Goal: Task Accomplishment & Management: Use online tool/utility

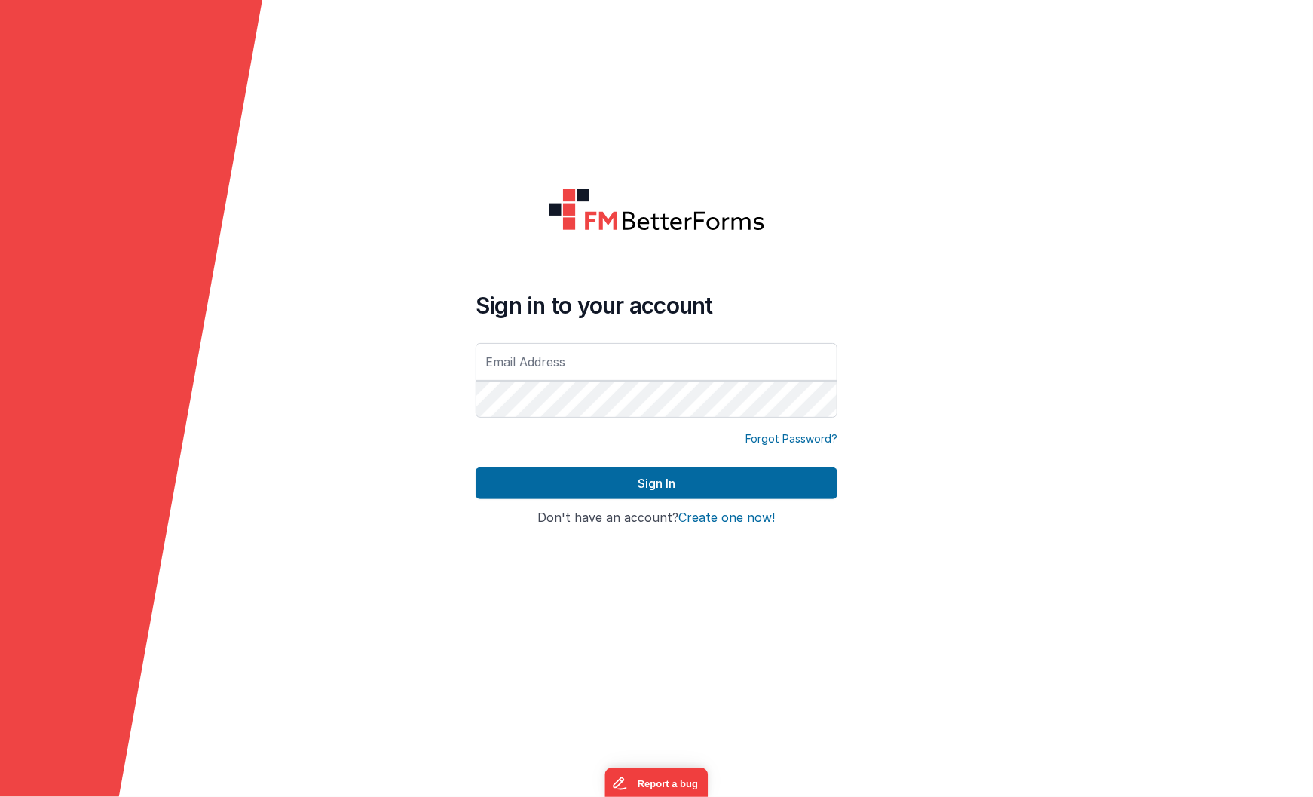
click at [559, 366] on input "text" at bounding box center [657, 362] width 362 height 38
type input "[EMAIL_ADDRESS][DOMAIN_NAME]"
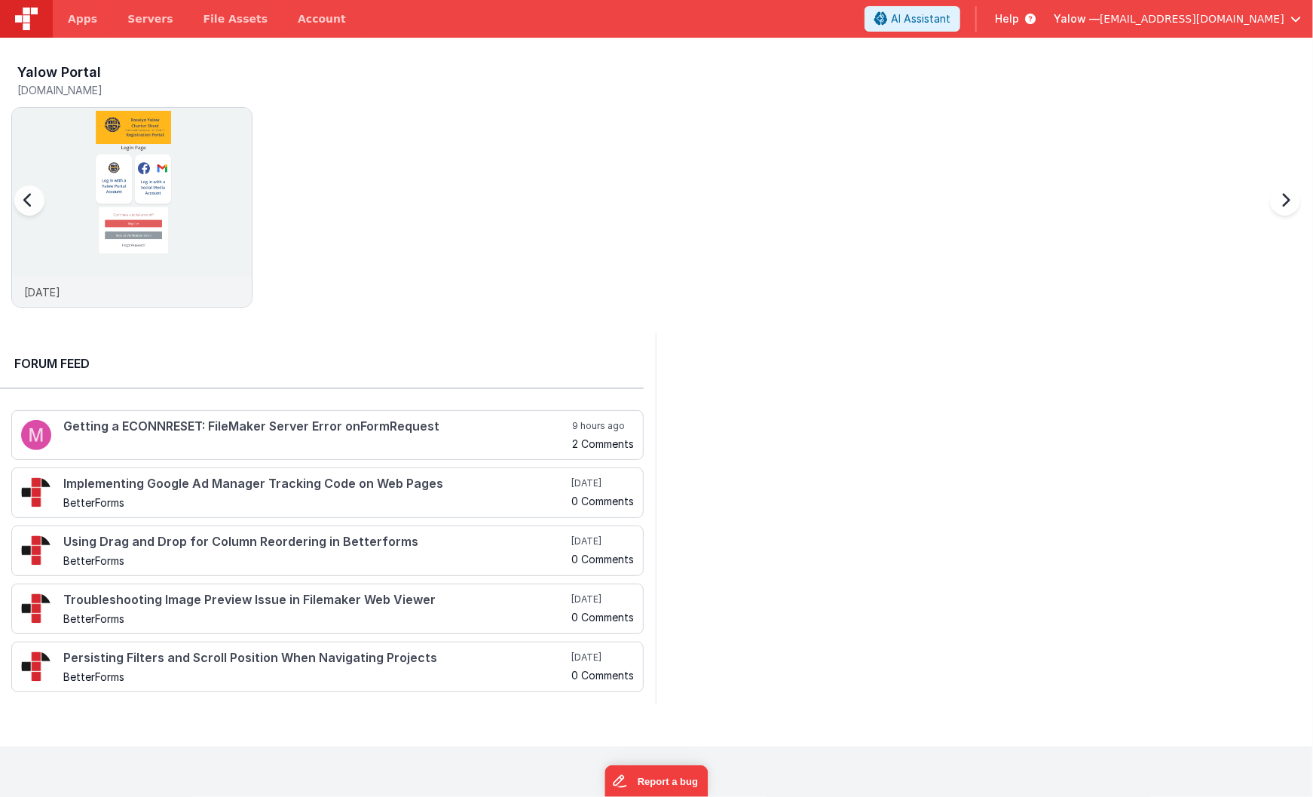
scroll to position [0, 2]
click at [126, 124] on img at bounding box center [131, 228] width 240 height 240
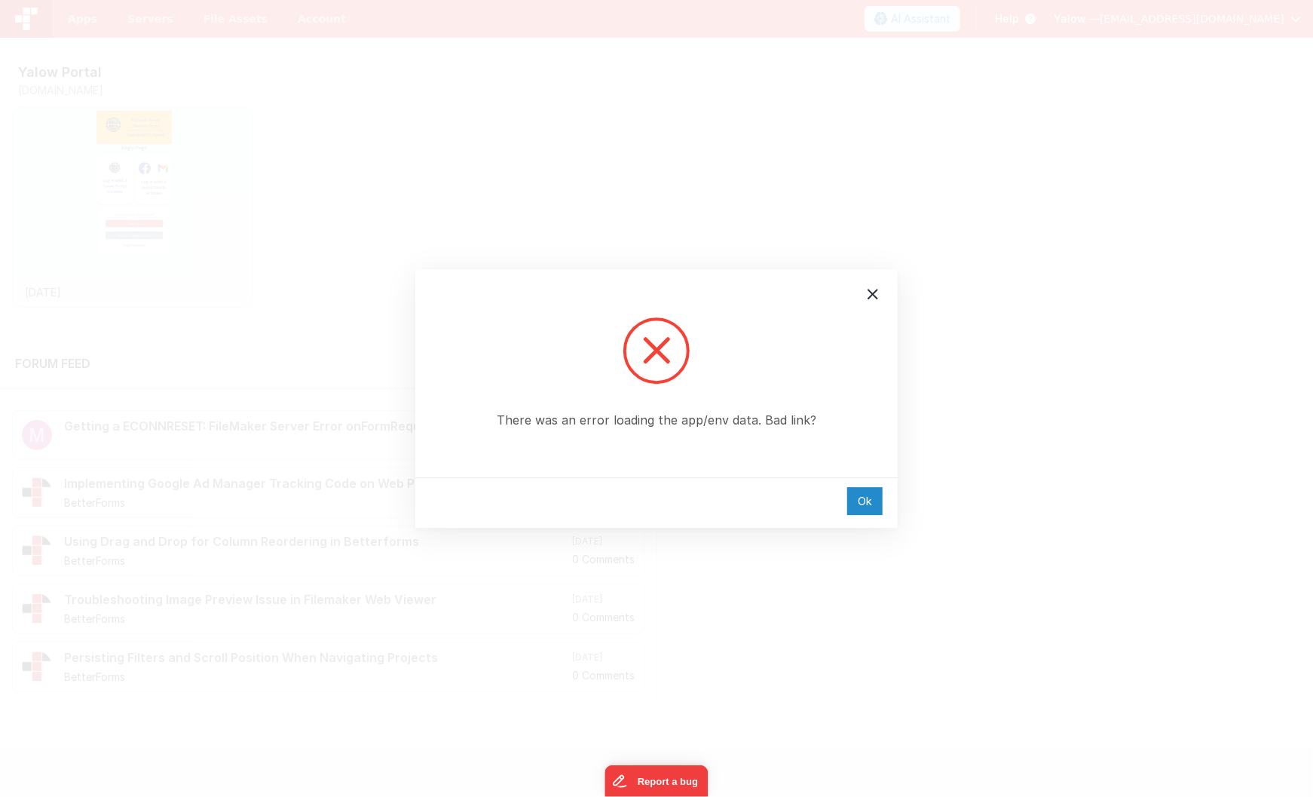
click at [869, 499] on div "Ok" at bounding box center [864, 501] width 35 height 28
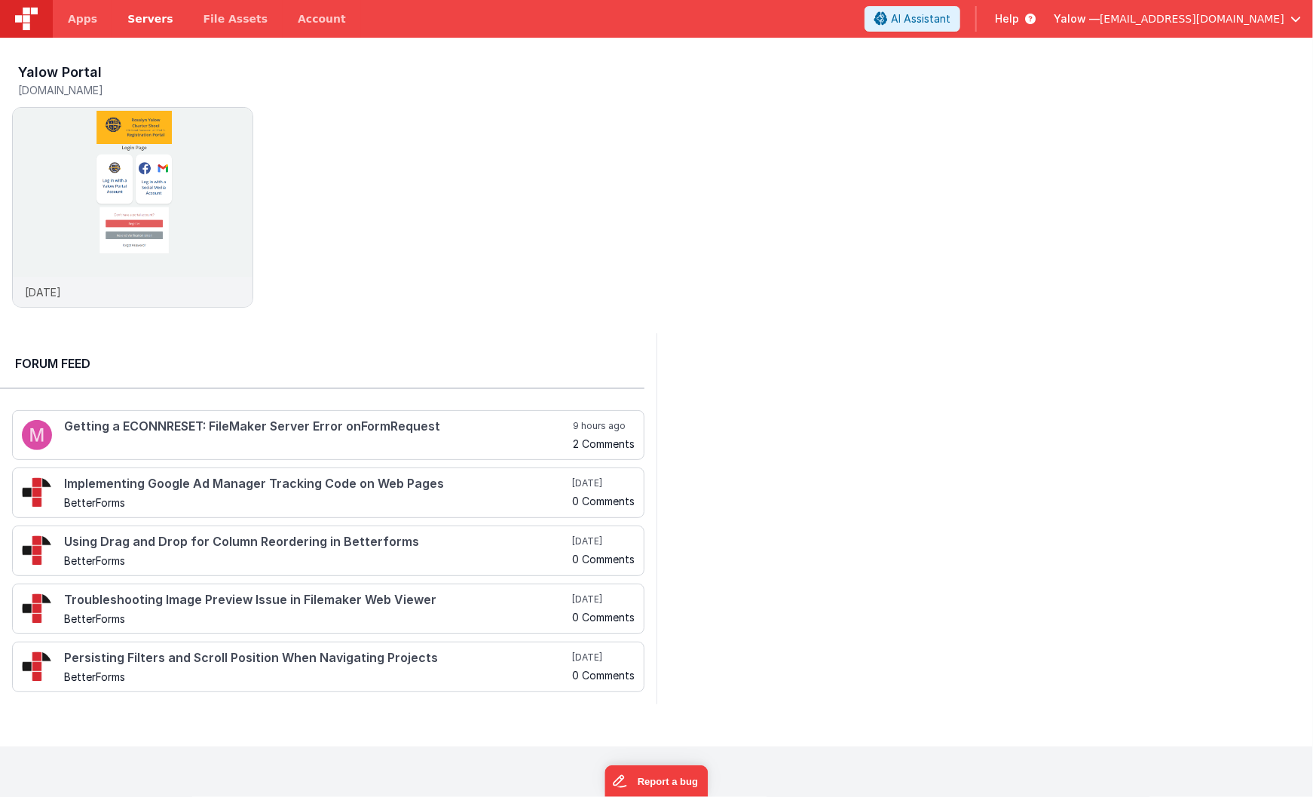
click at [151, 21] on span "Servers" at bounding box center [149, 18] width 45 height 15
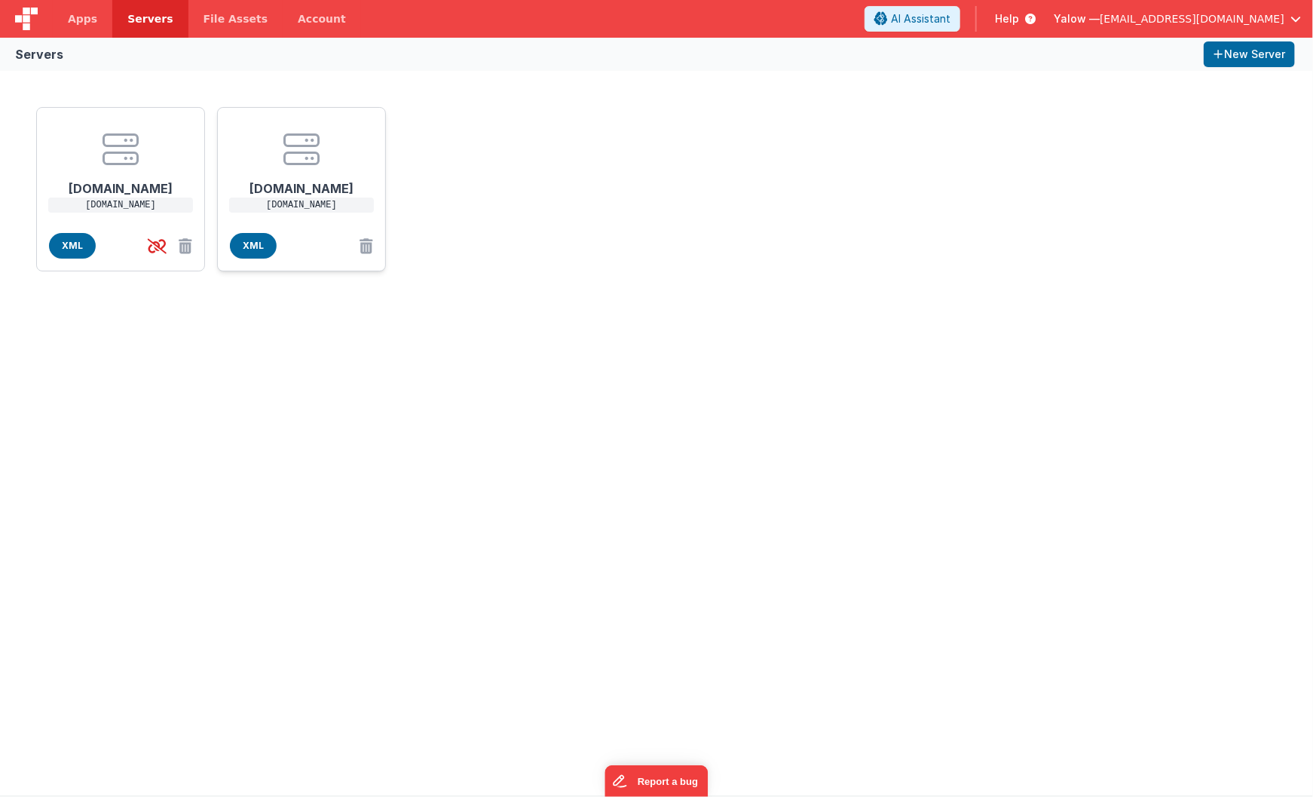
click at [312, 186] on h1 "[DOMAIN_NAME]" at bounding box center [301, 182] width 121 height 30
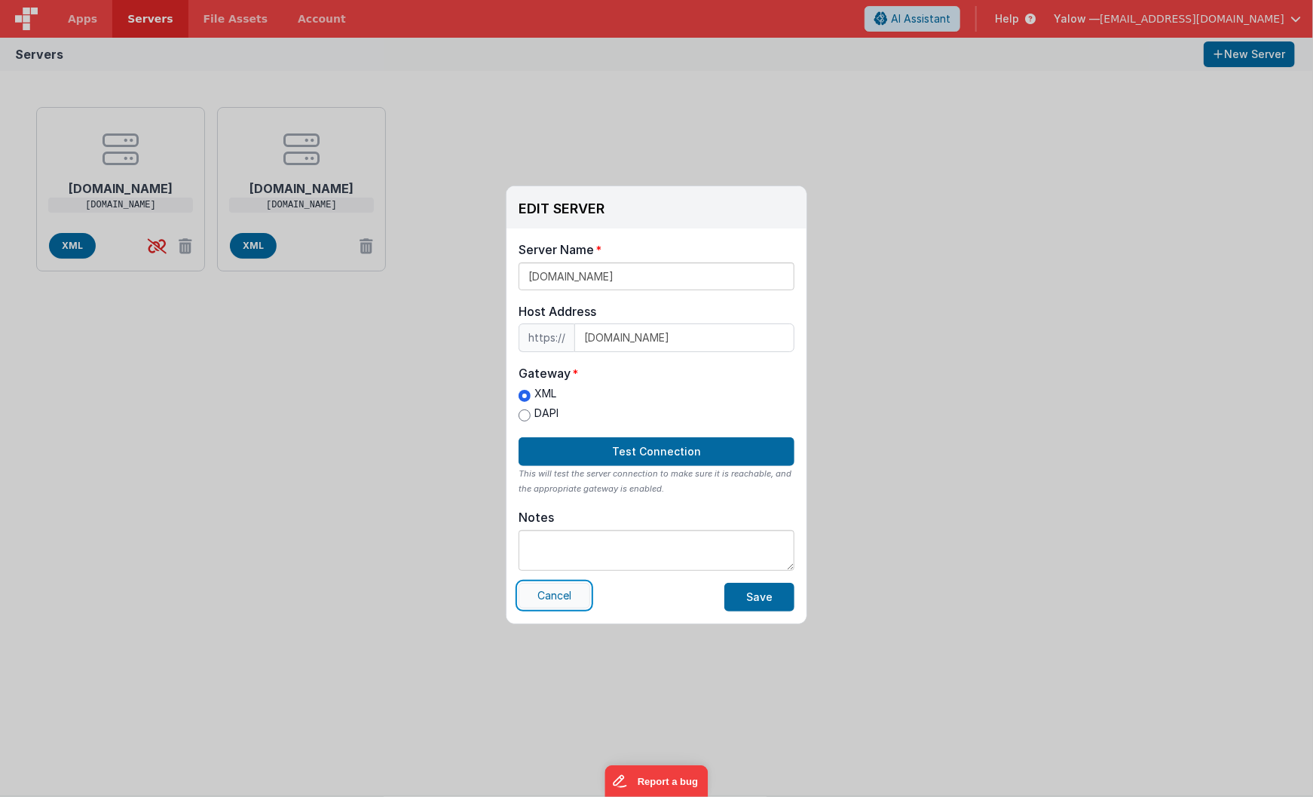
drag, startPoint x: 555, startPoint y: 595, endPoint x: 544, endPoint y: 582, distance: 17.2
click at [555, 595] on button "Cancel" at bounding box center [555, 596] width 72 height 26
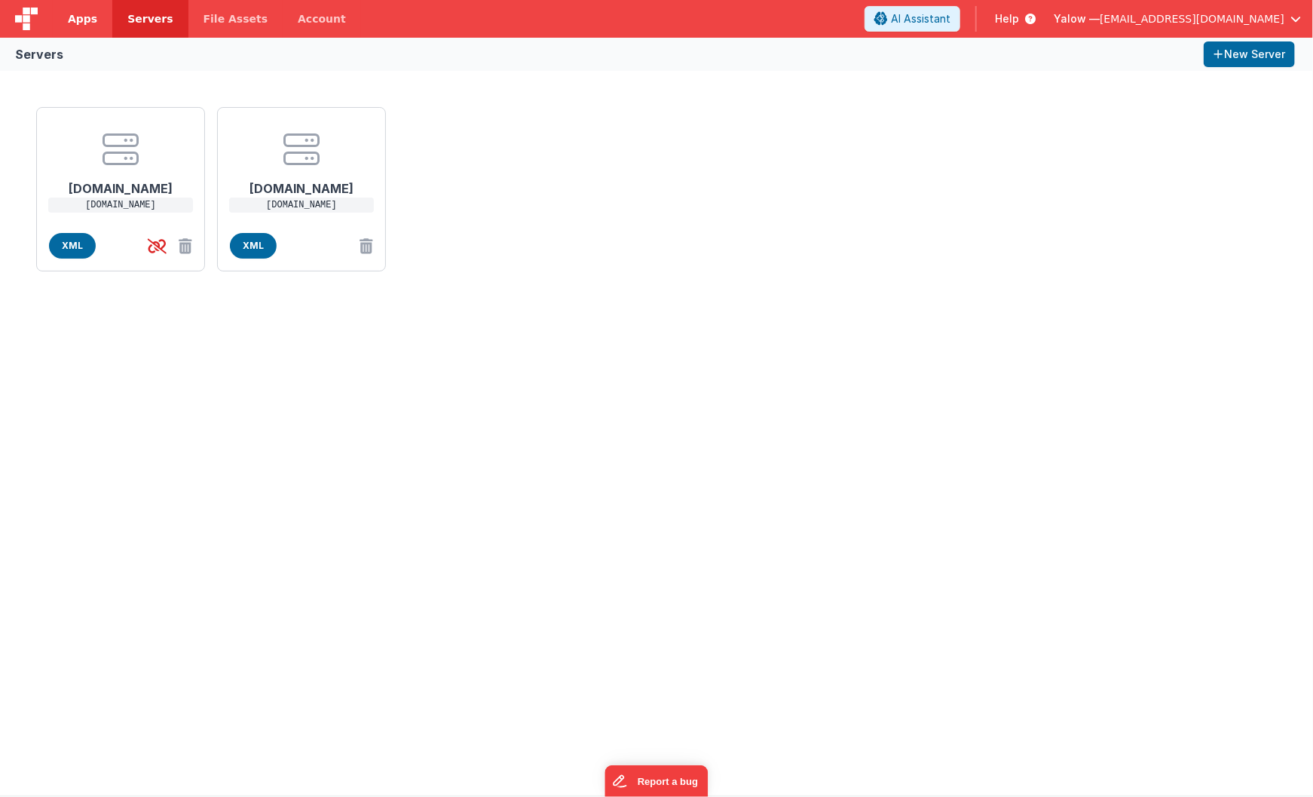
click at [92, 23] on span "Apps" at bounding box center [82, 18] width 29 height 15
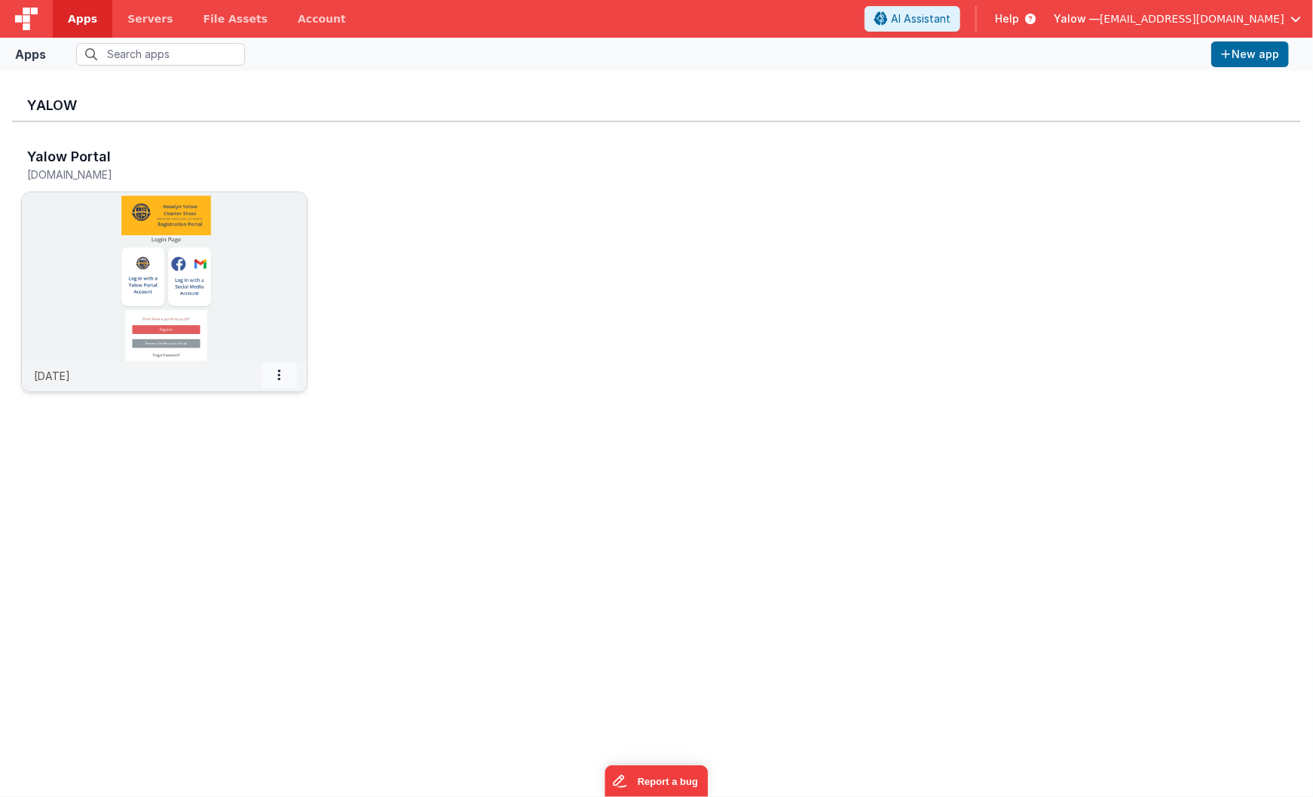
click at [280, 375] on icon at bounding box center [279, 375] width 3 height 1
drag, startPoint x: 368, startPoint y: 366, endPoint x: 325, endPoint y: 365, distance: 43.0
click at [368, 366] on div "Yalow Portal [DOMAIN_NAME] [DATE] Settings Copy API Key Merge App Delete App" at bounding box center [656, 274] width 1289 height 305
click at [148, 243] on img at bounding box center [164, 276] width 285 height 169
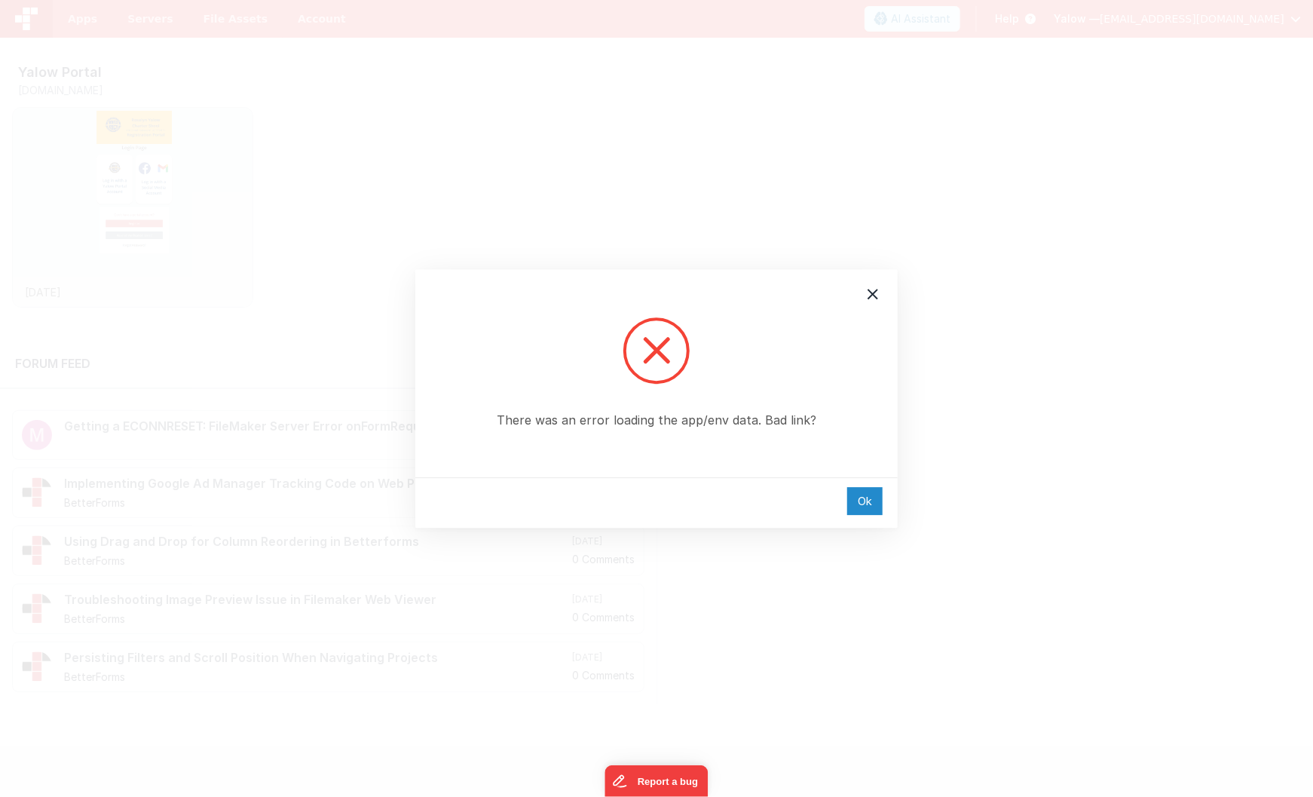
click at [863, 500] on div "Ok" at bounding box center [864, 501] width 35 height 28
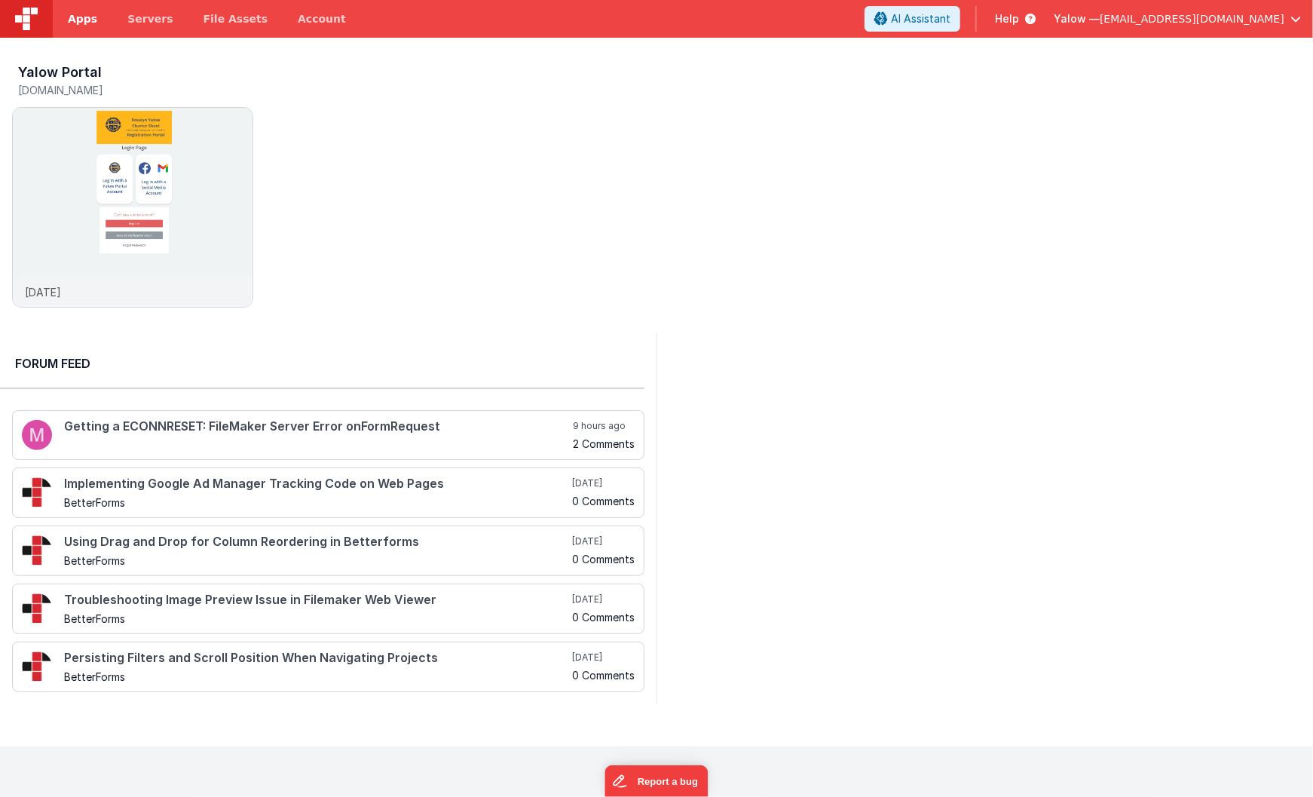
click at [85, 23] on span "Apps" at bounding box center [82, 18] width 29 height 15
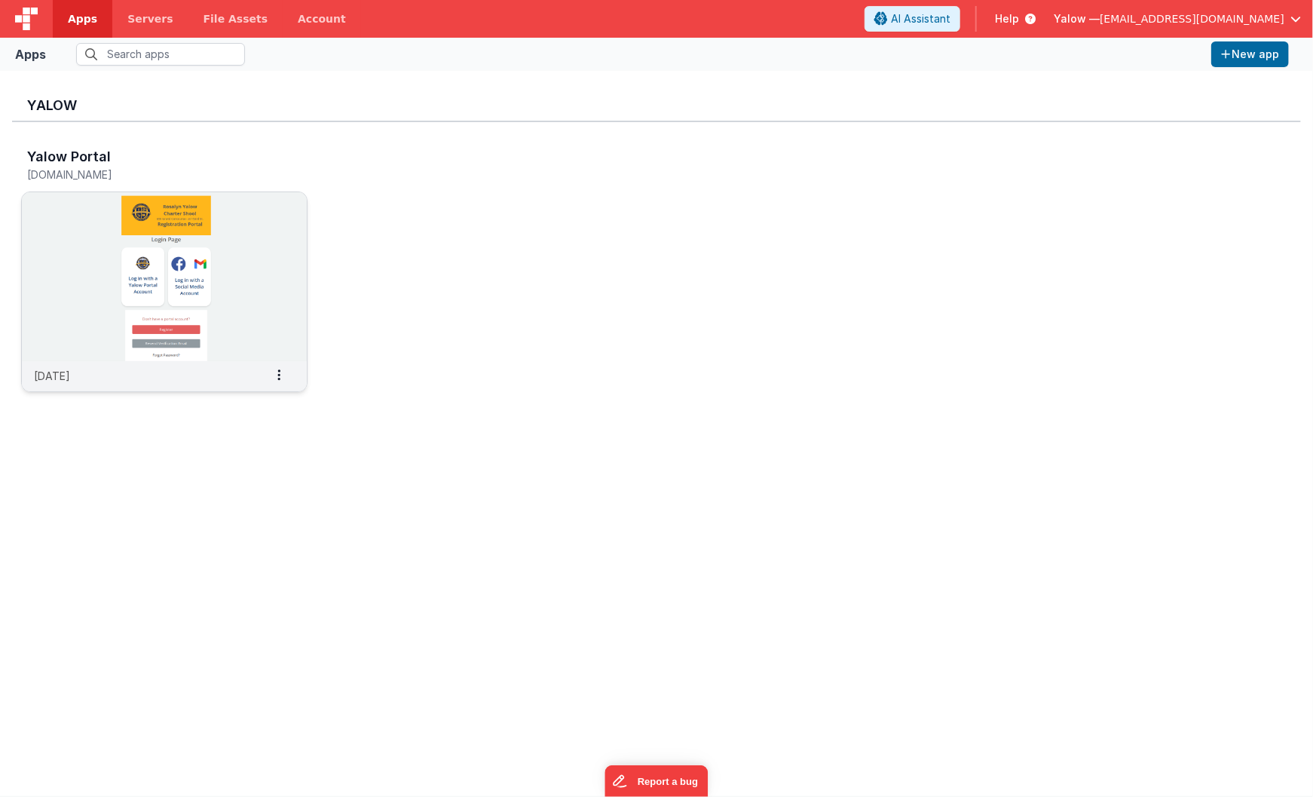
click at [183, 259] on img at bounding box center [164, 276] width 285 height 169
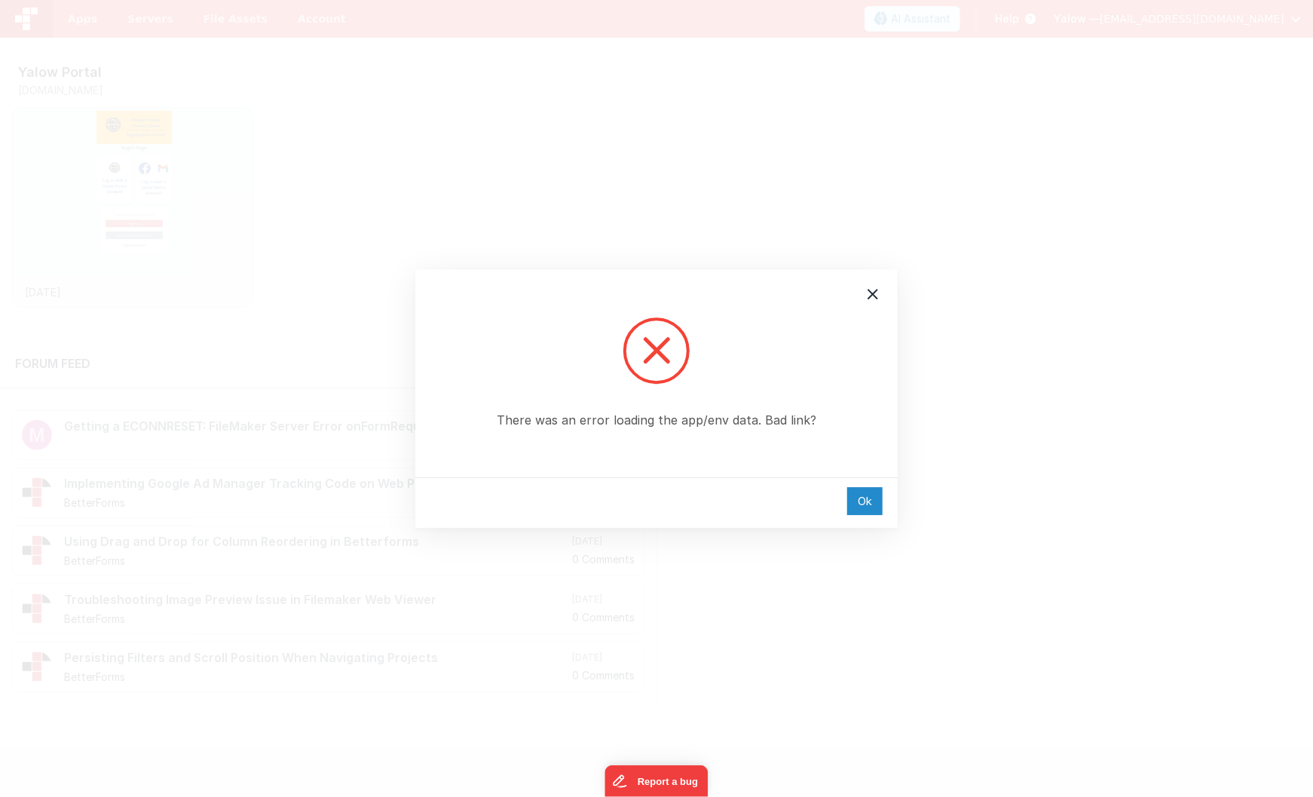
click at [865, 505] on div "Ok" at bounding box center [864, 501] width 35 height 28
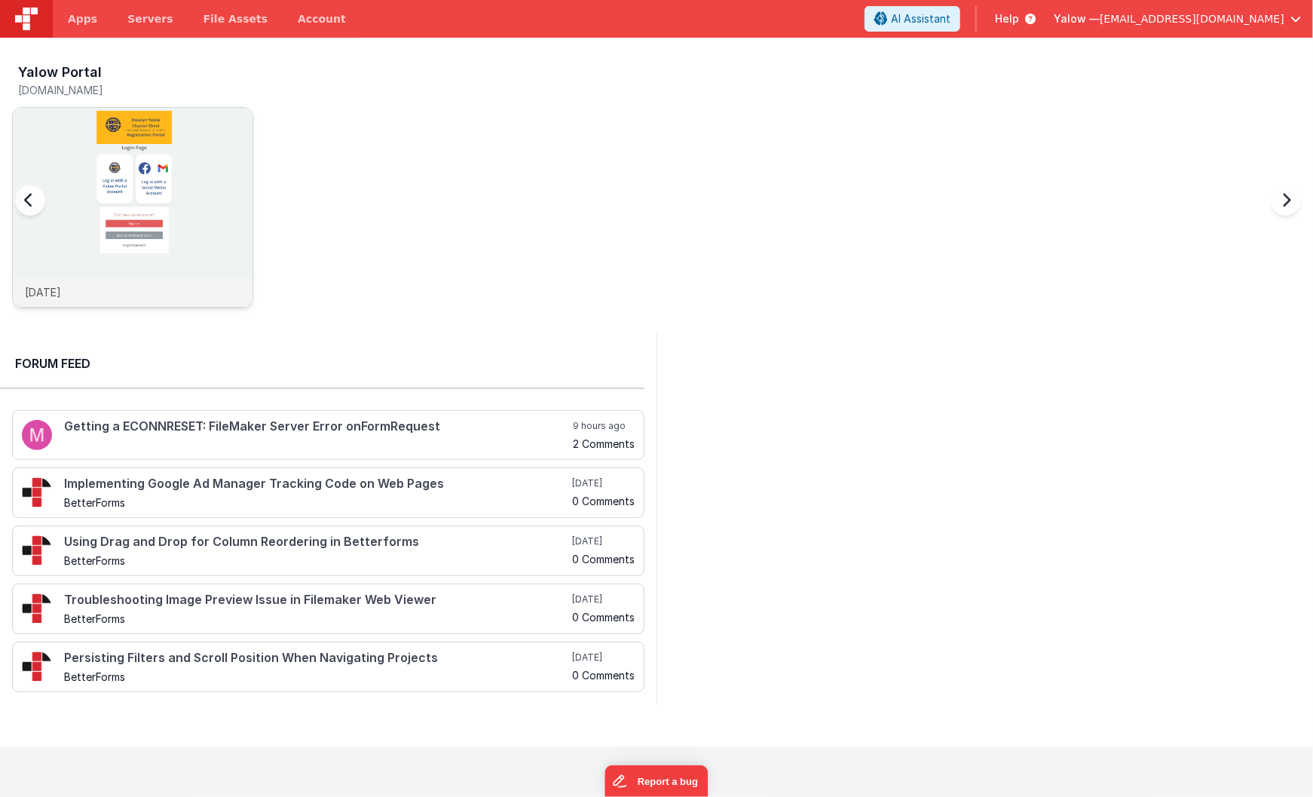
click at [125, 155] on img at bounding box center [133, 228] width 240 height 240
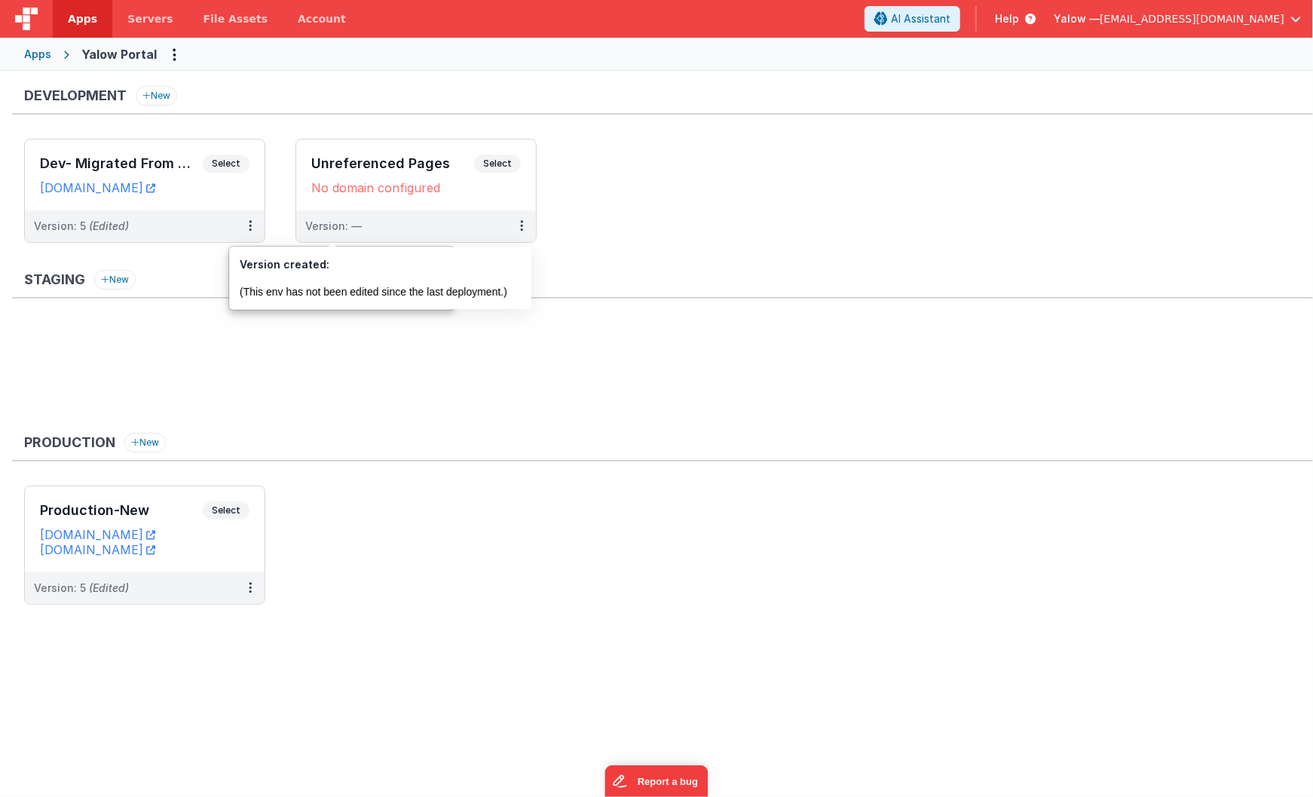
click at [34, 56] on div "Apps" at bounding box center [37, 54] width 27 height 15
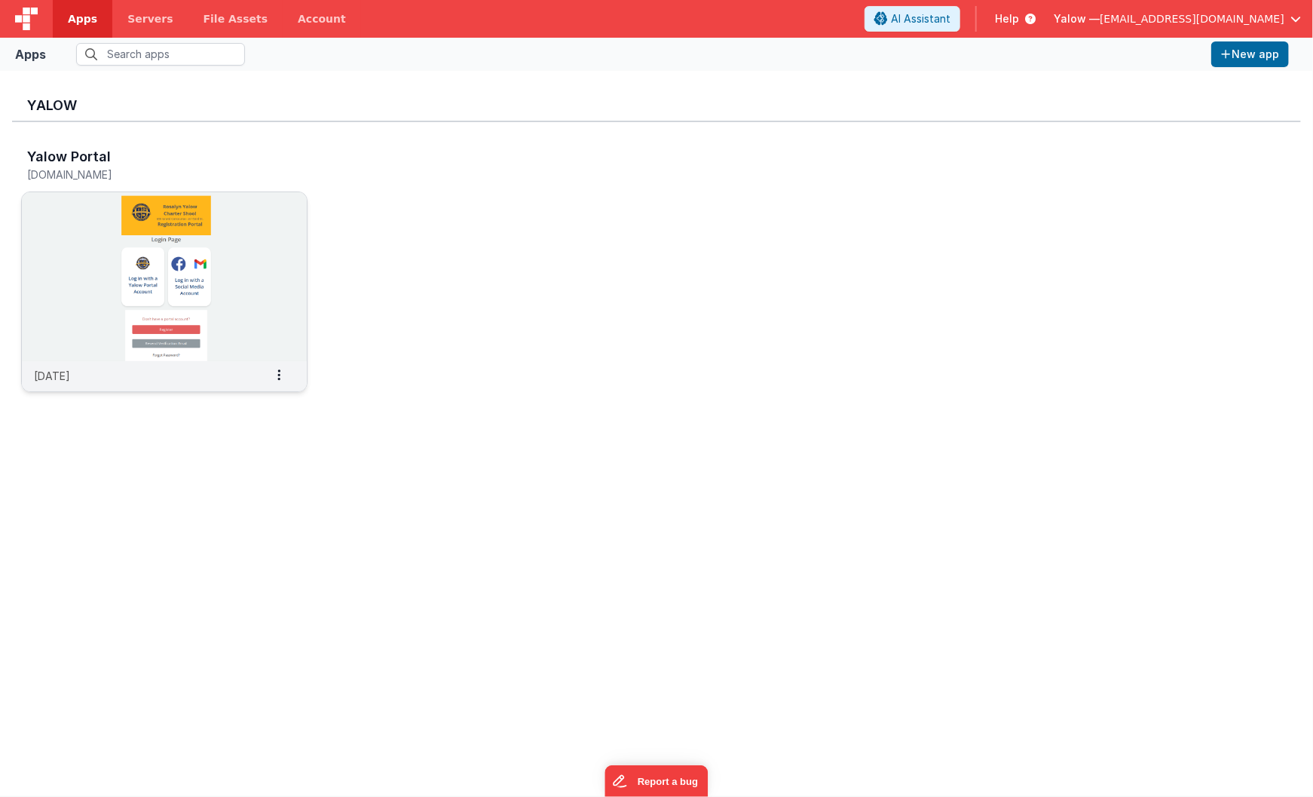
click at [188, 251] on img at bounding box center [164, 276] width 285 height 169
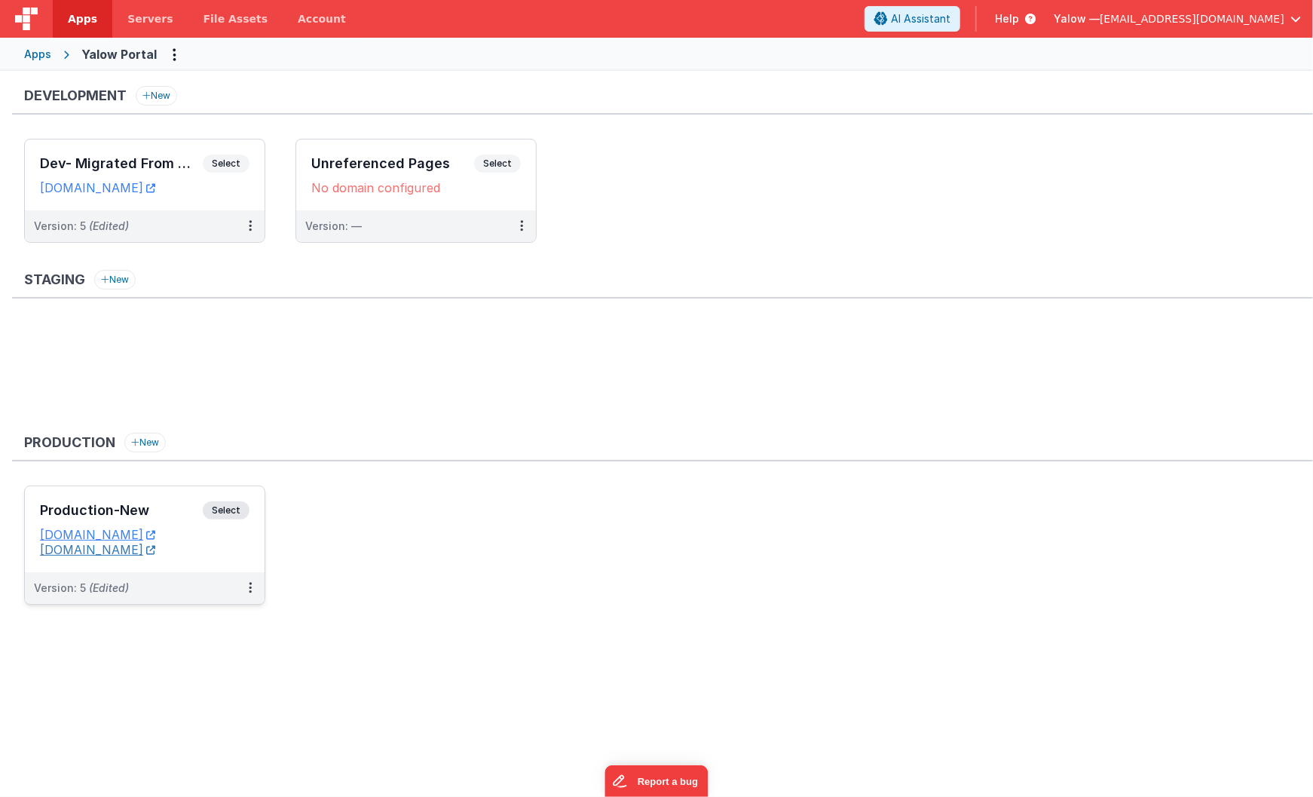
click at [98, 549] on link "[DOMAIN_NAME]" at bounding box center [97, 549] width 115 height 15
click at [235, 165] on span "Select" at bounding box center [226, 164] width 47 height 18
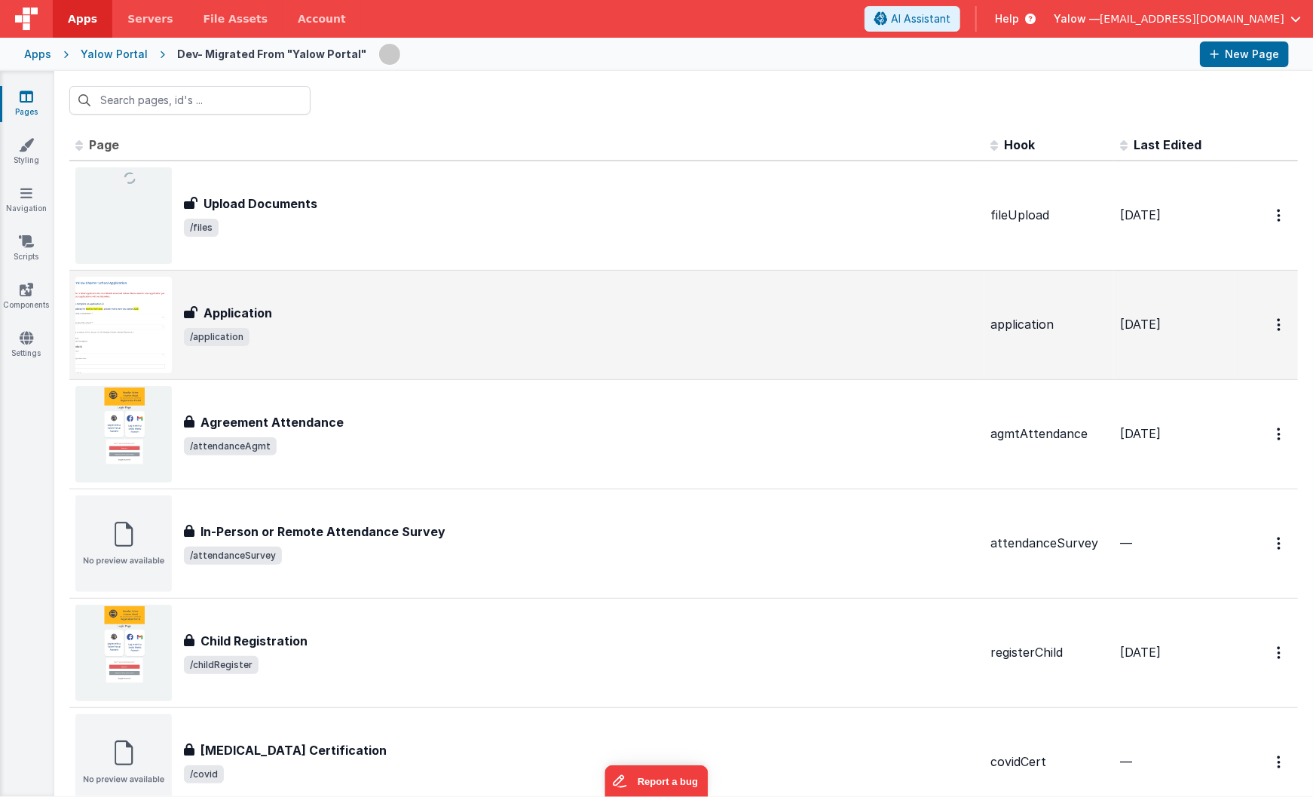
click at [244, 311] on h3 "Application" at bounding box center [238, 313] width 69 height 18
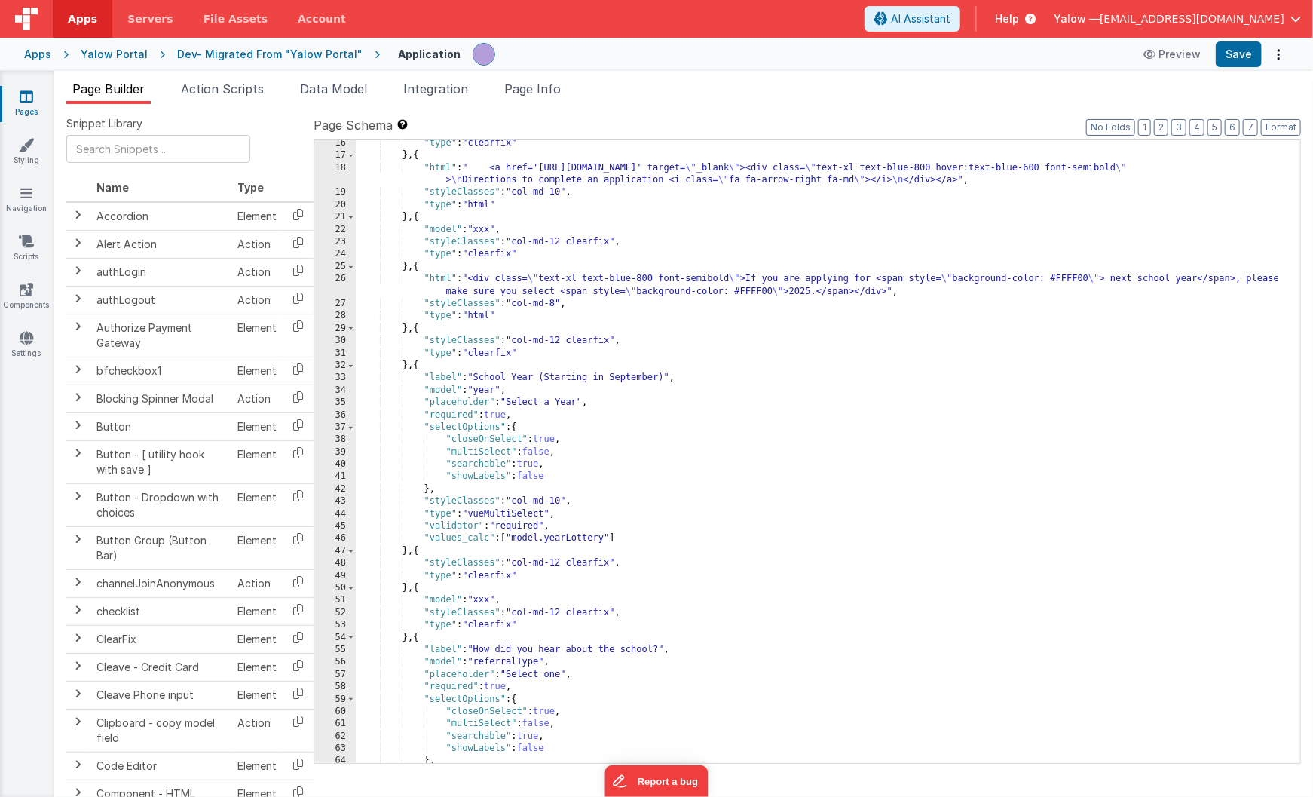
scroll to position [200, 0]
click at [803, 288] on div ""type" : "clearfix" } , { "html" : " <a href='https://www.yalowcharter.org/onli…" at bounding box center [828, 460] width 945 height 647
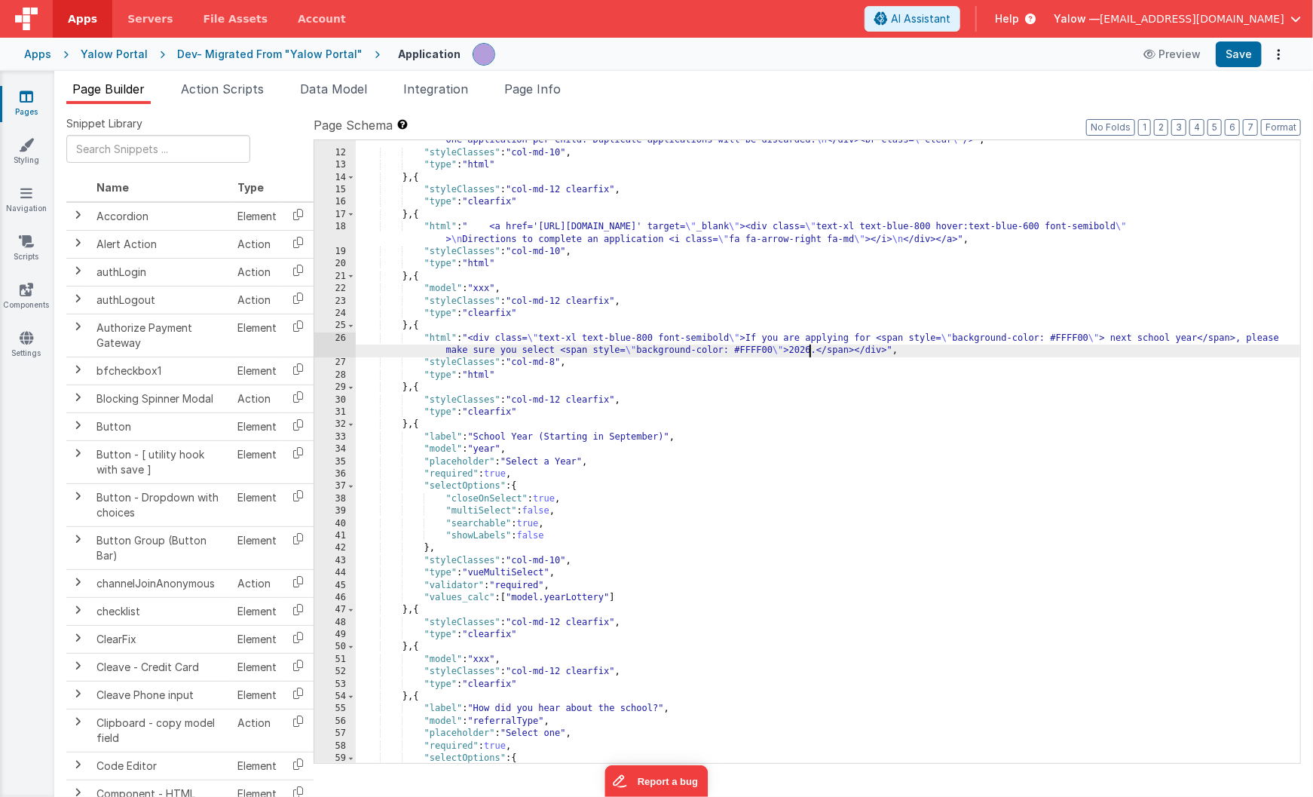
scroll to position [143, 0]
click at [1177, 57] on button "Preview" at bounding box center [1171, 54] width 75 height 24
click at [1238, 60] on button "Save" at bounding box center [1239, 54] width 46 height 26
click at [1243, 54] on button "Save" at bounding box center [1239, 54] width 46 height 26
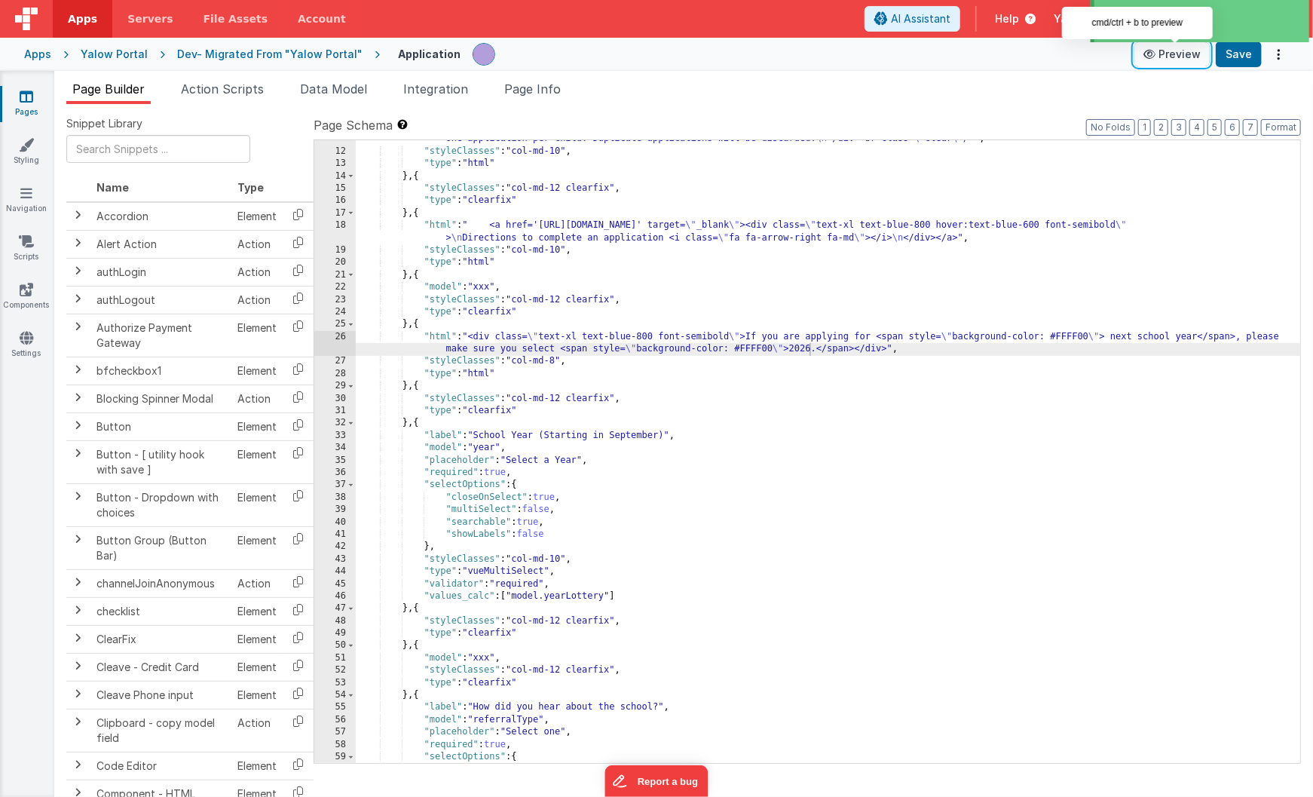
click at [1181, 58] on button "Preview" at bounding box center [1171, 54] width 75 height 24
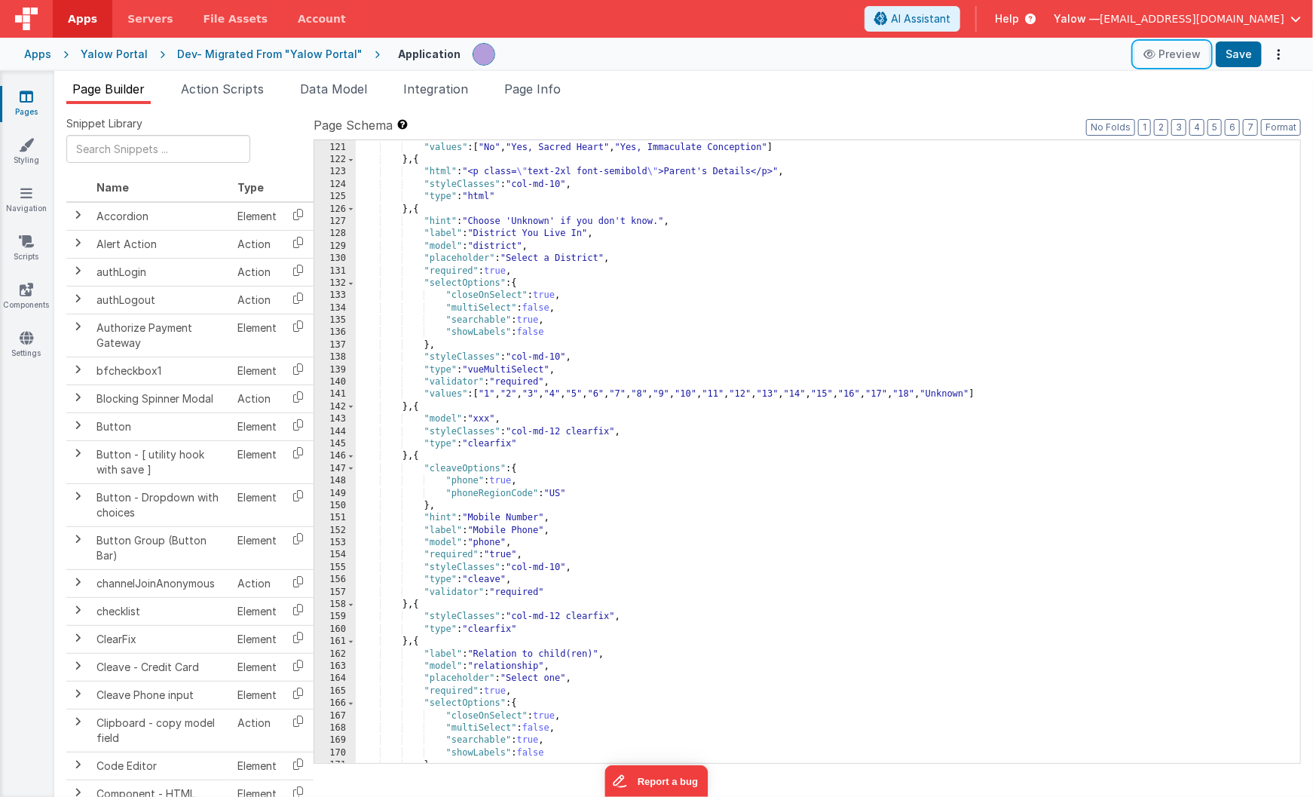
scroll to position [1545, 0]
